Goal: Ask a question

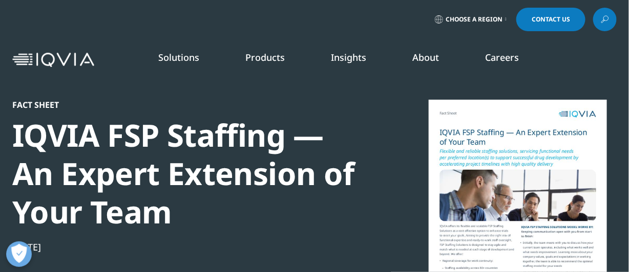
click at [553, 18] on span "Contact Us" at bounding box center [551, 19] width 38 height 6
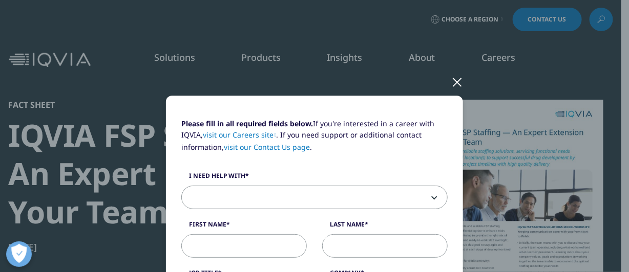
click at [268, 196] on span at bounding box center [314, 198] width 265 height 24
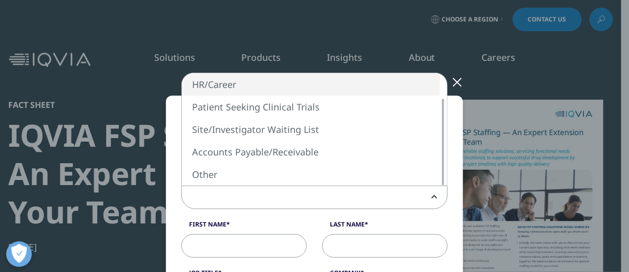
click at [449, 81] on span "Sales HR/Career Patient Seeking Clinical Trials Site/Investigator Waiting List …" at bounding box center [329, 85] width 297 height 24
click at [455, 82] on span "Sales HR/Career Patient Seeking Clinical Trials Site/Investigator Waiting List …" at bounding box center [329, 85] width 297 height 24
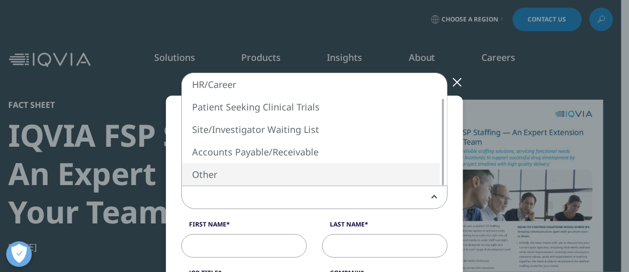
select select "Other"
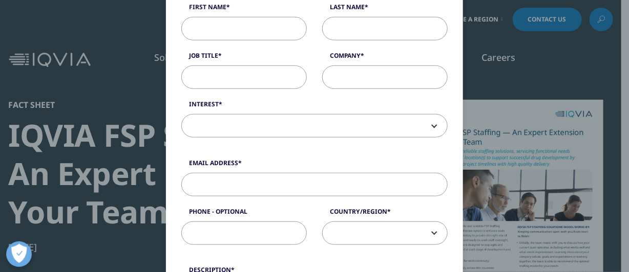
scroll to position [219, 0]
click at [142, 157] on div "Please fill in all required fields below. If you're interested in a career with…" at bounding box center [314, 231] width 604 height 900
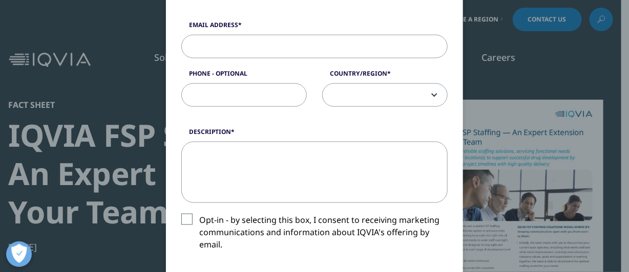
scroll to position [0, 0]
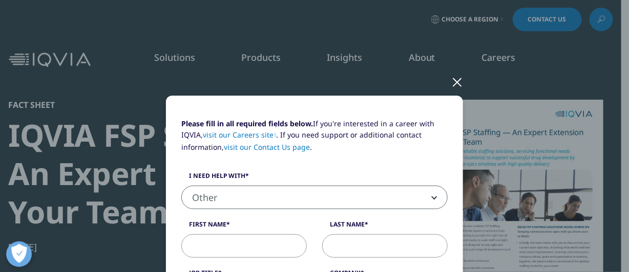
click at [454, 77] on div at bounding box center [457, 82] width 12 height 28
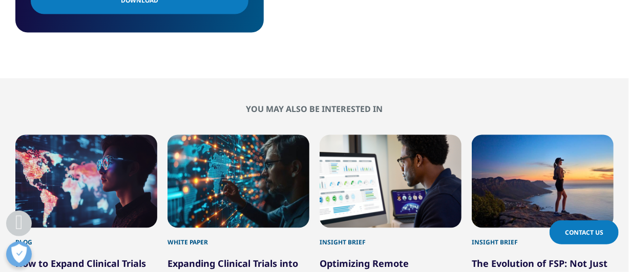
scroll to position [686, 0]
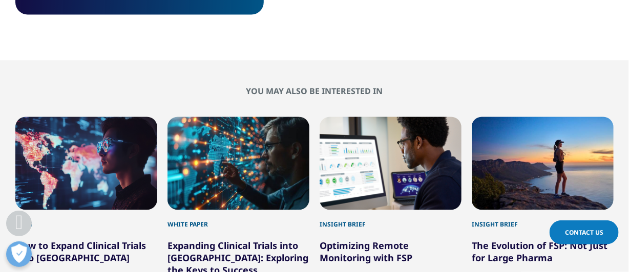
click at [565, 233] on span "Contact Us" at bounding box center [584, 232] width 38 height 9
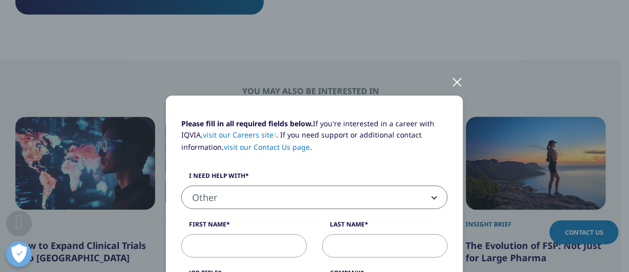
click at [454, 78] on div at bounding box center [457, 82] width 12 height 28
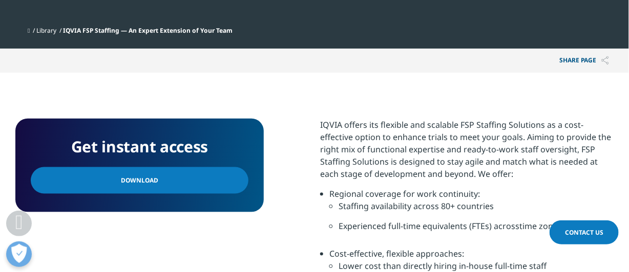
scroll to position [363, 0]
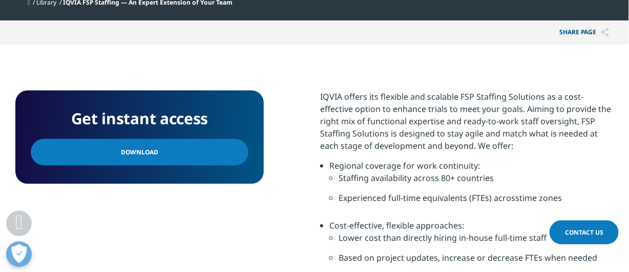
click at [220, 142] on link "Download" at bounding box center [140, 152] width 218 height 27
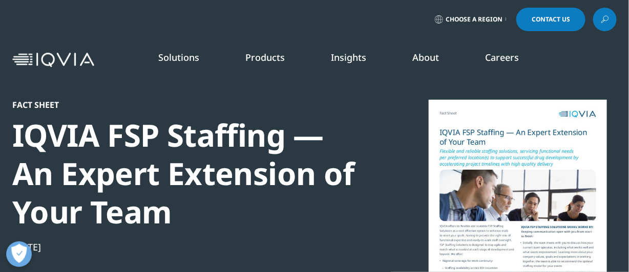
scroll to position [1, 0]
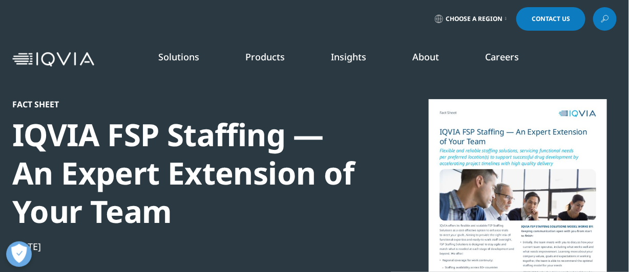
click at [604, 20] on icon at bounding box center [603, 20] width 1 height 1
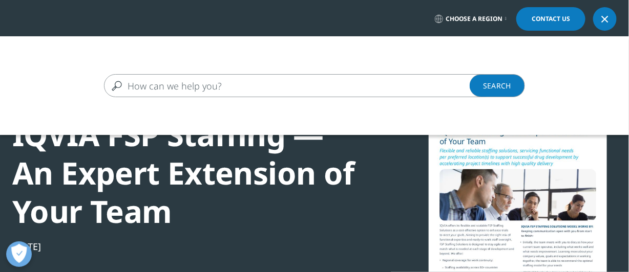
click at [421, 78] on input "Search" at bounding box center [299, 85] width 391 height 23
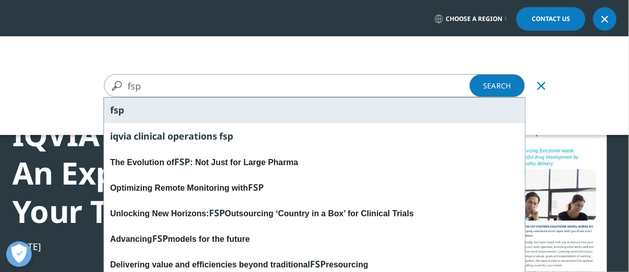
type input "fsp"
click at [265, 118] on div "fsp" at bounding box center [314, 111] width 421 height 26
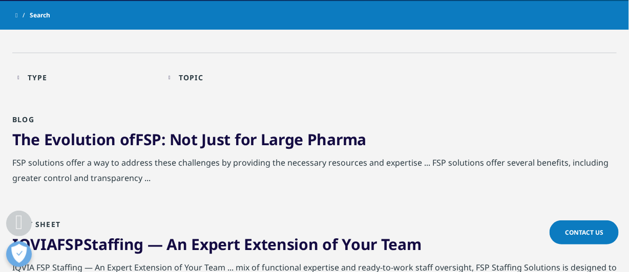
scroll to position [206, 0]
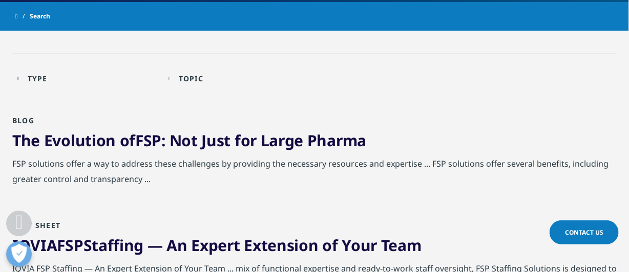
click at [297, 133] on link "The Evolution of FSP : Not Just for Large Pharma" at bounding box center [189, 140] width 354 height 21
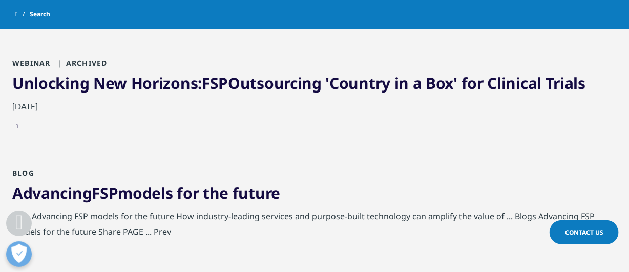
scroll to position [746, 0]
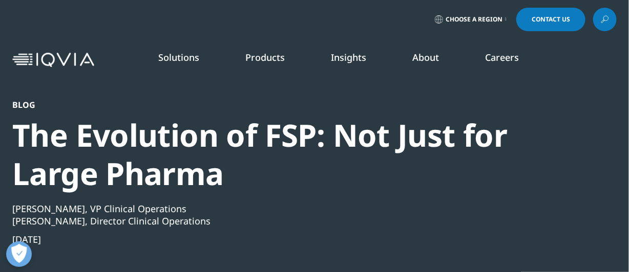
click at [536, 14] on link "Contact Us" at bounding box center [550, 20] width 69 height 24
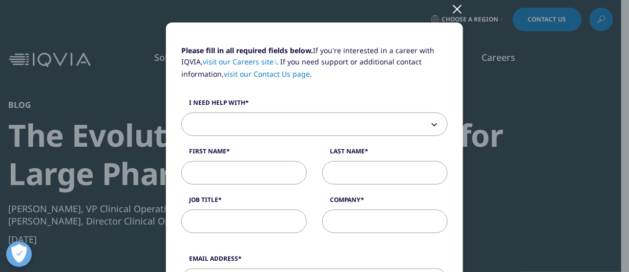
scroll to position [100, 0]
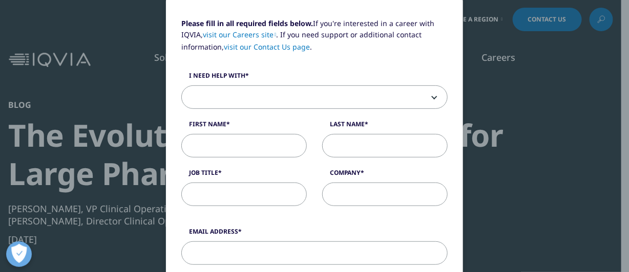
click at [370, 101] on span at bounding box center [314, 98] width 265 height 24
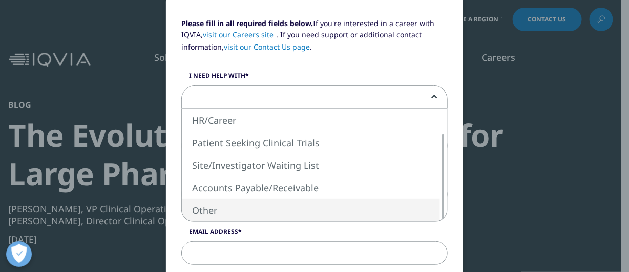
select select "Other"
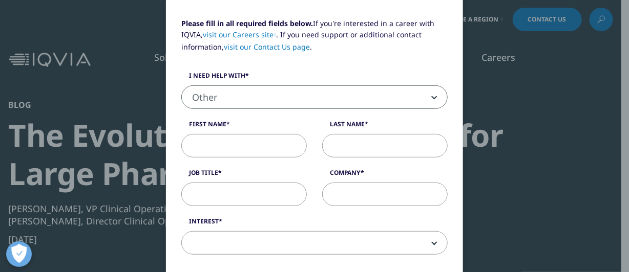
click at [237, 152] on input "First Name" at bounding box center [243, 146] width 125 height 24
type input "Frank"
type input "Snopek"
type input "Kura Oncology"
type input "fsnopek@kuraoncology.com"
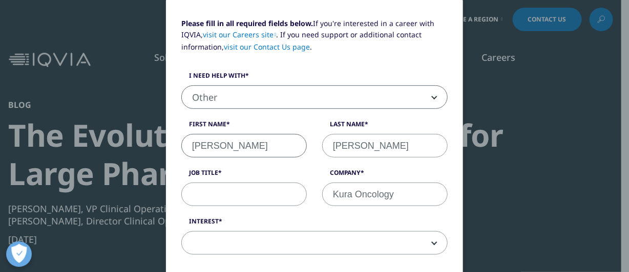
type input "2627880421"
select select "[GEOGRAPHIC_DATA]"
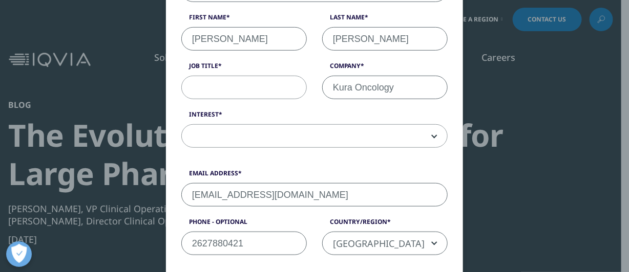
scroll to position [205, 0]
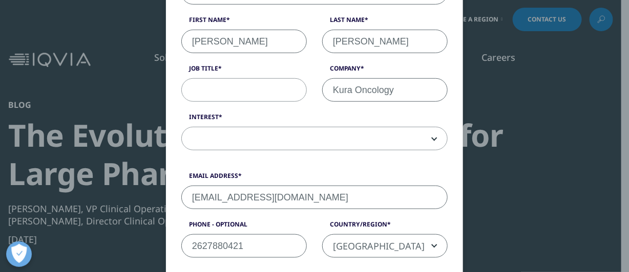
click at [256, 82] on input "Job Title" at bounding box center [243, 90] width 125 height 24
type input "Sr Dir HEOR/RWE"
click at [270, 134] on span at bounding box center [314, 140] width 265 height 24
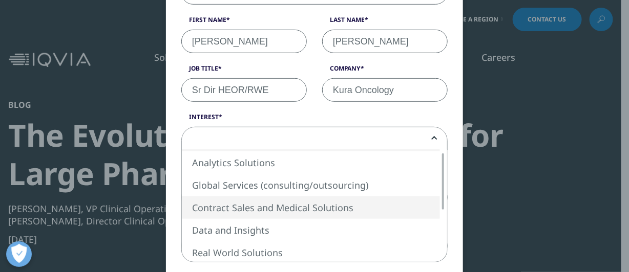
select select "Contract Sales and Medical Solutions"
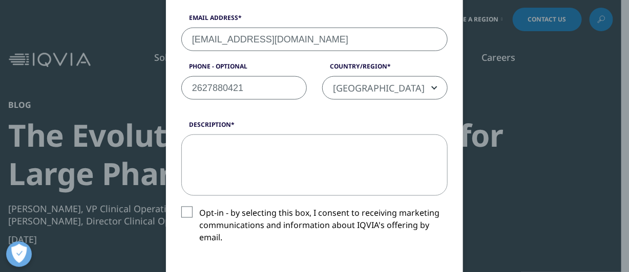
scroll to position [367, 0]
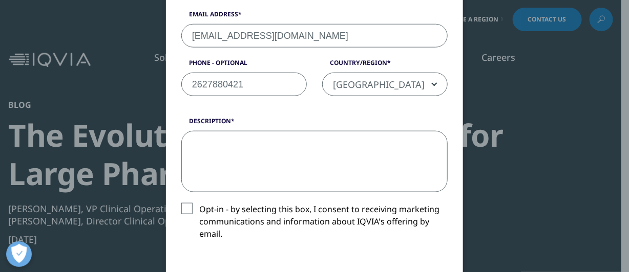
click at [303, 152] on textarea "Description" at bounding box center [314, 161] width 266 height 61
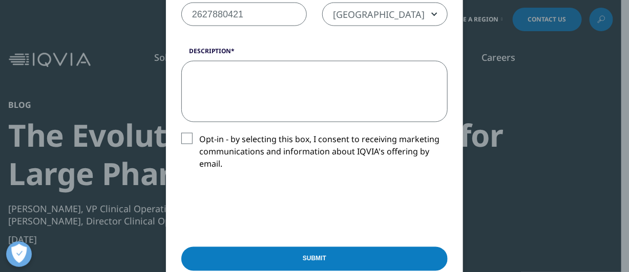
scroll to position [444, 0]
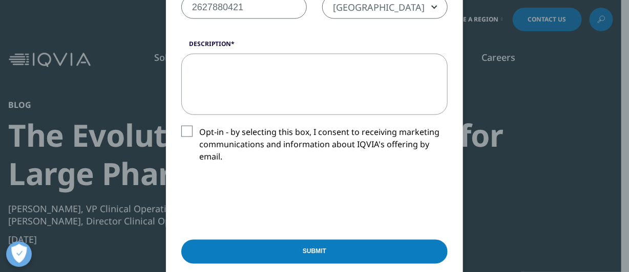
click at [288, 85] on textarea "Description" at bounding box center [314, 84] width 266 height 61
paste textarea "Hello, Kura Oncology seeks 1-2 contracted HEOR Sr Manager/Associate Director le…"
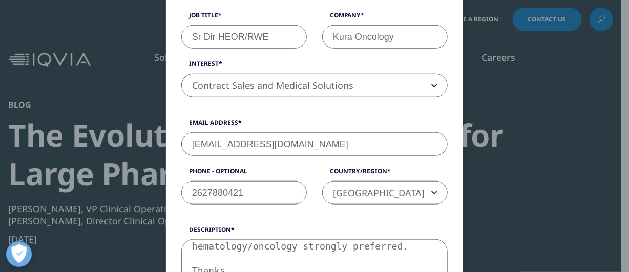
scroll to position [343, 0]
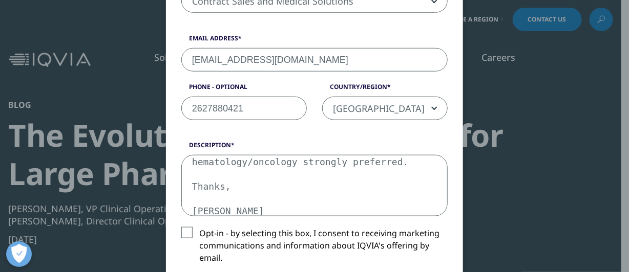
drag, startPoint x: 236, startPoint y: 180, endPoint x: 244, endPoint y: 128, distance: 53.0
click at [244, 128] on form "Please fill in all required fields below. If you're interested in a career with…" at bounding box center [314, 103] width 266 height 654
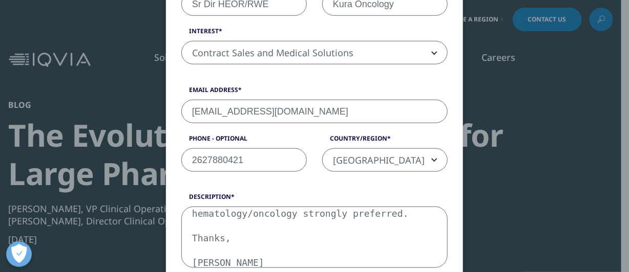
scroll to position [289, 0]
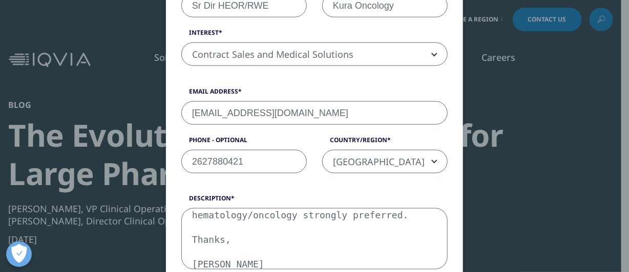
click at [222, 230] on textarea "Hello, Kura Oncology seeks 1-2 contracted HEOR Sr Manager/Associate Director le…" at bounding box center [314, 238] width 266 height 61
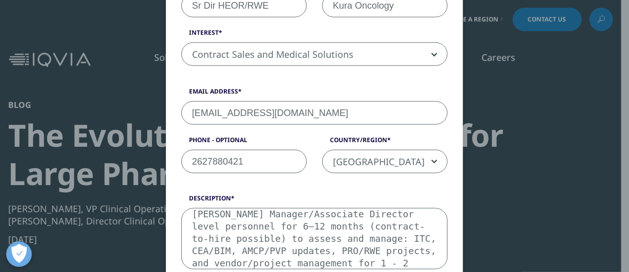
scroll to position [6, 0]
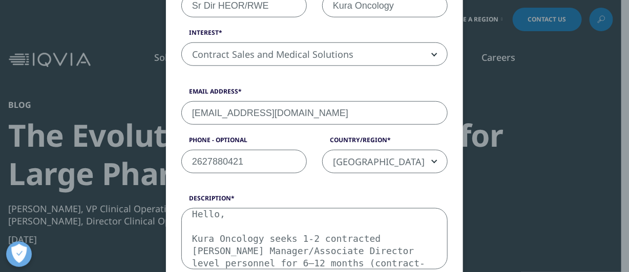
click at [222, 230] on textarea "Hello, Kura Oncology seeks 1-2 contracted HEOR Sr Manager/Associate Director le…" at bounding box center [314, 238] width 266 height 61
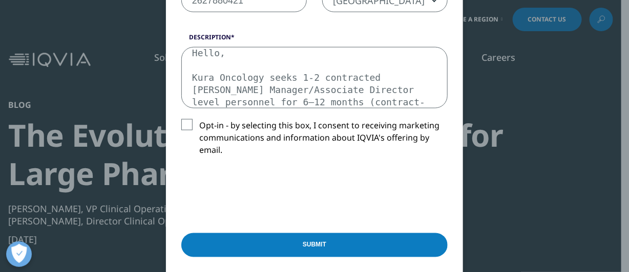
scroll to position [452, 0]
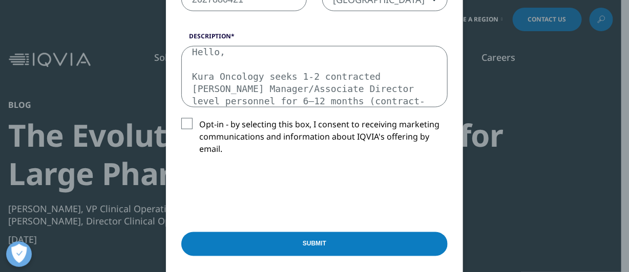
drag, startPoint x: 304, startPoint y: 83, endPoint x: 331, endPoint y: 28, distance: 61.6
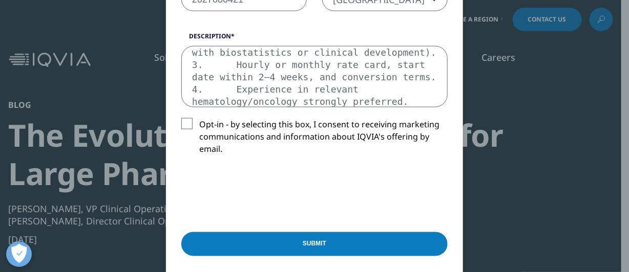
scroll to position [250, 0]
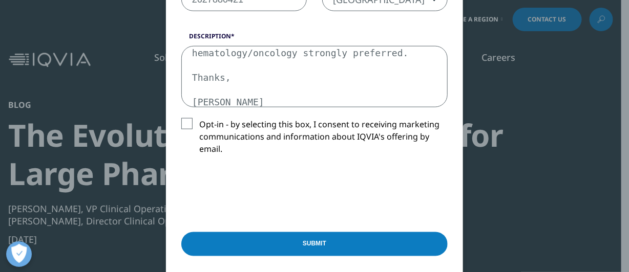
type textarea "Hello, Kura Oncology seeks 1-2 contracted HEOR Sr Manager/Associate Director le…"
click at [307, 243] on input "Submit" at bounding box center [314, 245] width 266 height 24
